Goal: Task Accomplishment & Management: Complete application form

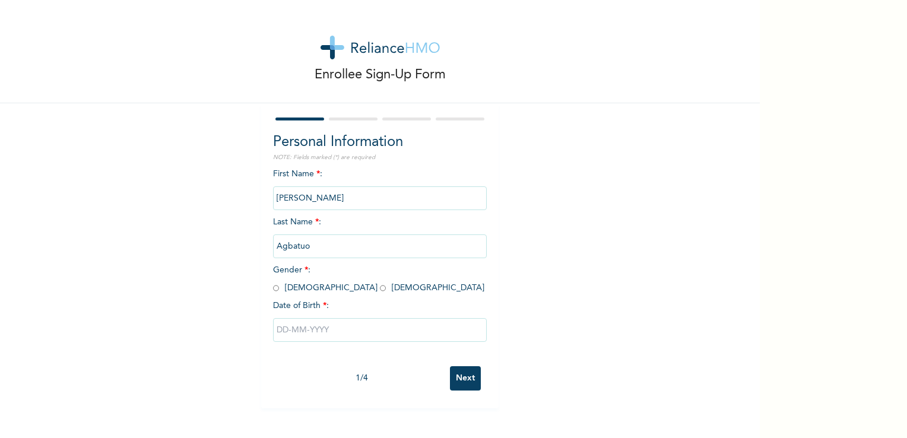
click at [273, 292] on input "radio" at bounding box center [276, 288] width 6 height 11
radio input "true"
click at [280, 333] on input "text" at bounding box center [380, 330] width 214 height 24
select select "8"
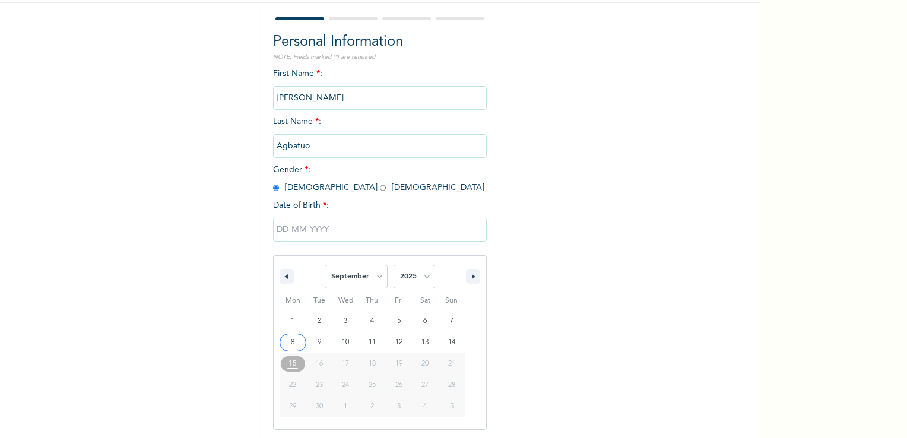
scroll to position [101, 0]
click at [409, 278] on select "2025 2024 2023 2022 2021 2020 2019 2018 2017 2016 2015 2014 2013 2012 2011 2010…" at bounding box center [415, 276] width 42 height 24
select select "2018"
click at [394, 264] on select "2025 2024 2023 2022 2021 2020 2019 2018 2017 2016 2015 2014 2013 2012 2011 2010…" at bounding box center [415, 276] width 42 height 24
click at [416, 100] on div "Enrollee Sign-Up Form Personal Information NOTE: Fields marked (*) are required…" at bounding box center [380, 194] width 760 height 591
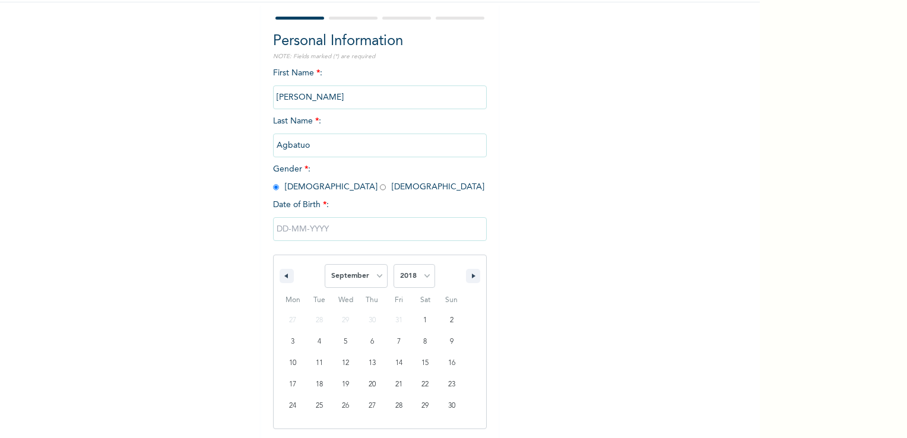
scroll to position [0, 0]
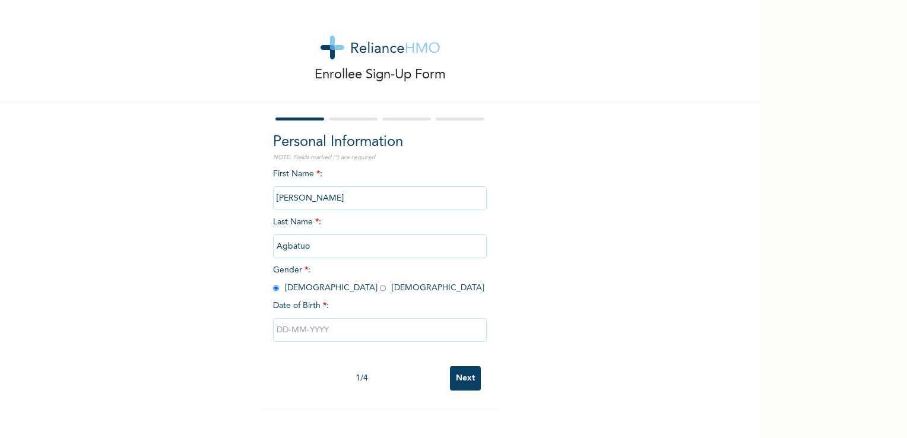
click at [419, 336] on input "text" at bounding box center [380, 330] width 214 height 24
select select "8"
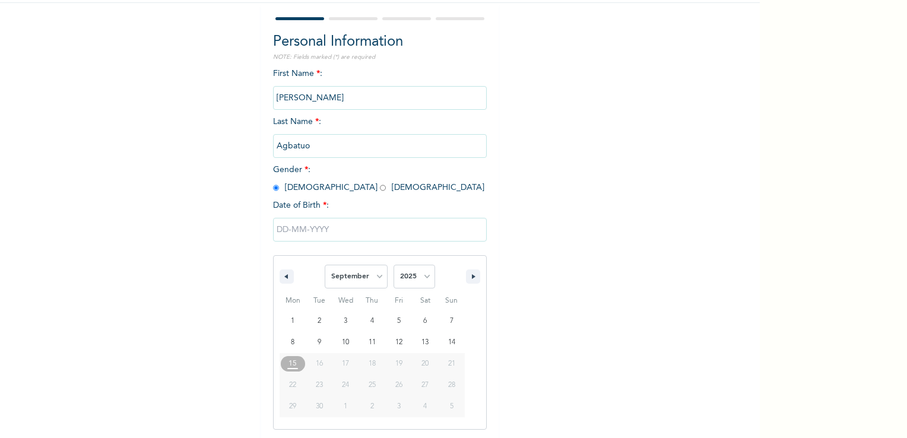
scroll to position [101, 0]
click at [420, 270] on select "2025 2024 2023 2022 2021 2020 2019 2018 2017 2016 2015 2014 2013 2012 2011 2010…" at bounding box center [415, 276] width 42 height 24
select select "1995"
click at [394, 264] on select "2025 2024 2023 2022 2021 2020 2019 2018 2017 2016 2015 2014 2013 2012 2011 2010…" at bounding box center [415, 276] width 42 height 24
click at [359, 275] on select "January February March April May June July August September October November De…" at bounding box center [356, 276] width 63 height 24
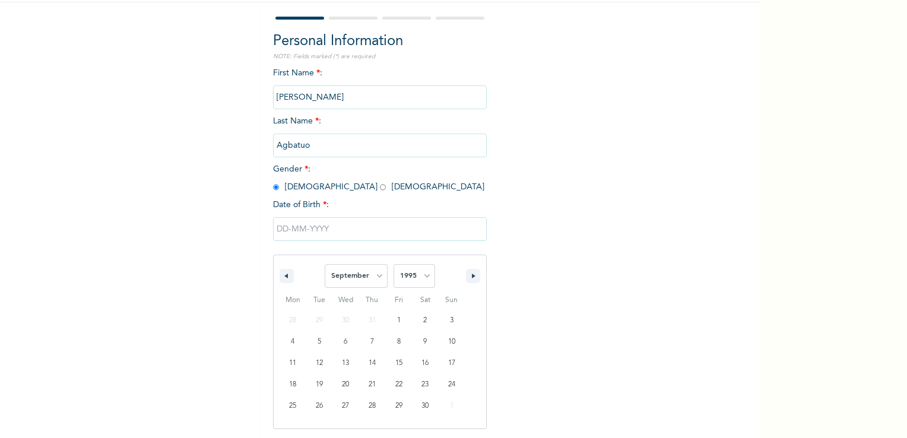
select select "4"
click at [325, 264] on select "January February March April May June July August September October November De…" at bounding box center [356, 276] width 63 height 24
type input "[DATE]"
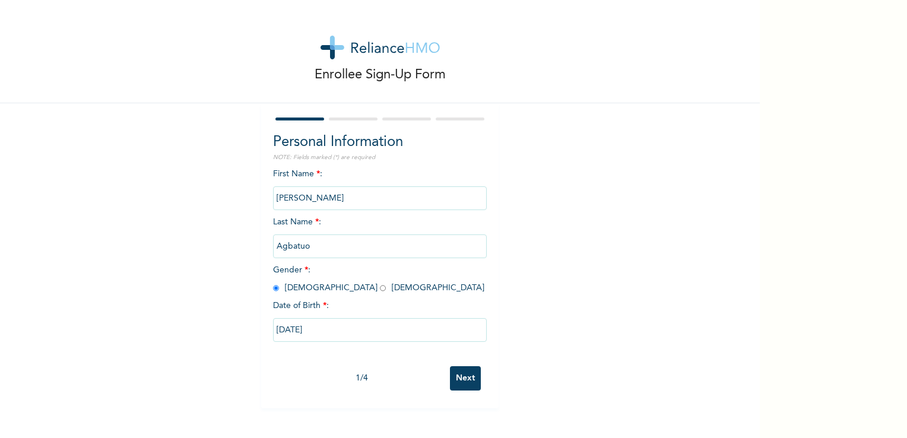
click at [451, 374] on input "Next" at bounding box center [465, 378] width 31 height 24
